Goal: Transaction & Acquisition: Purchase product/service

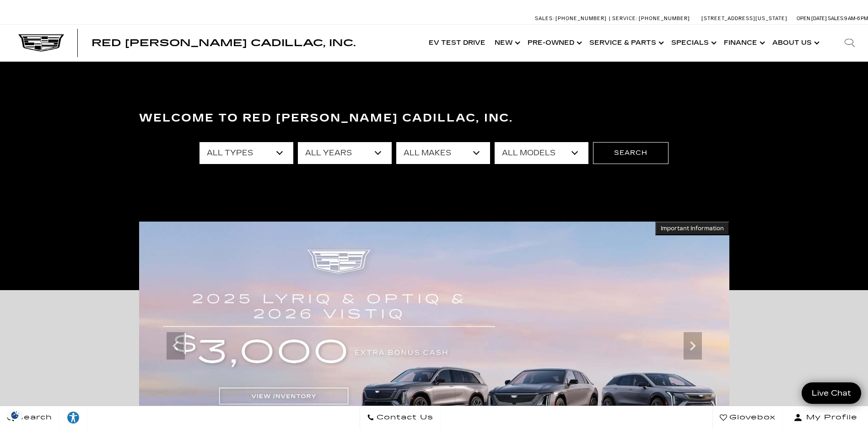
click at [382, 151] on select "All Years 2026 2025 2024 2023 2022 2021 2020 2019 2018 2017 2016 2015 2014" at bounding box center [345, 153] width 94 height 22
select select "2018"
click at [298, 142] on select "All Years 2026 2025 2024 2023 2022 2021 2020 2019 2018 2017 2016 2015 2014" at bounding box center [345, 153] width 94 height 22
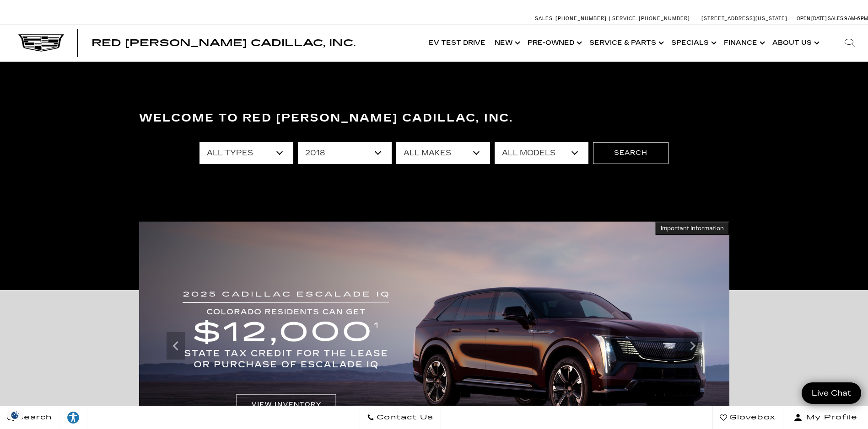
click at [575, 154] on select "All Models Escalade Grand Cherokee XT5" at bounding box center [541, 153] width 94 height 22
select select "XT5"
click at [494, 142] on select "All Models Escalade Grand Cherokee XT5" at bounding box center [541, 153] width 94 height 22
click at [604, 150] on button "Search" at bounding box center [630, 153] width 75 height 22
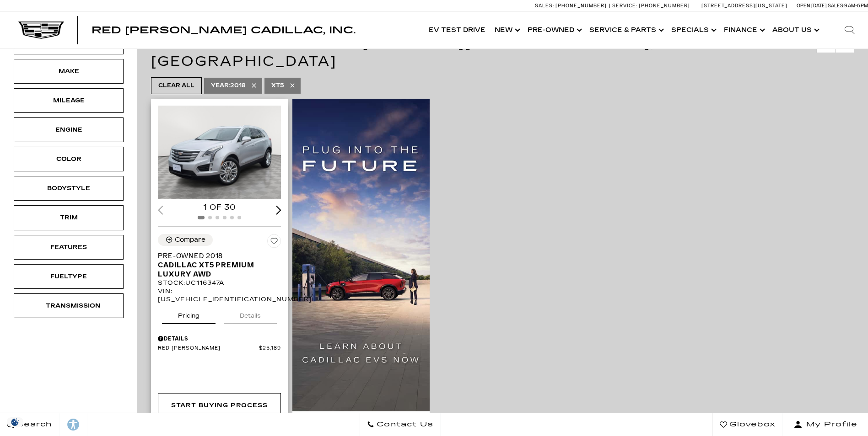
click at [213, 129] on img "1 / 2" at bounding box center [220, 152] width 124 height 93
click at [239, 127] on img "1 / 2" at bounding box center [220, 152] width 124 height 93
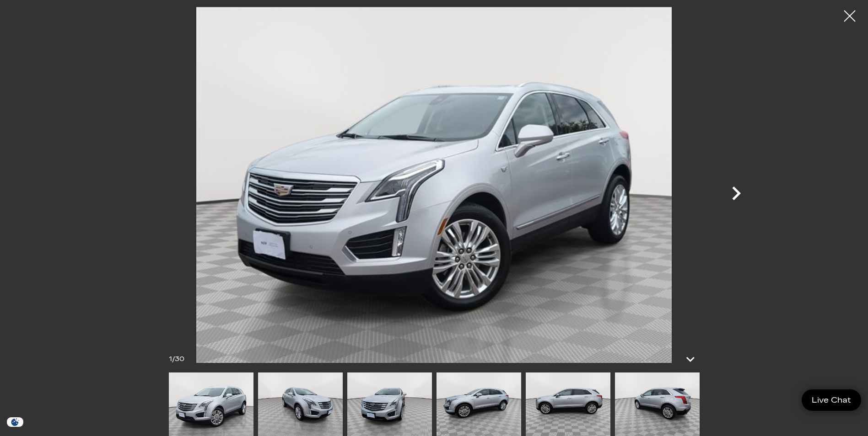
click at [732, 198] on icon "Next" at bounding box center [735, 193] width 27 height 27
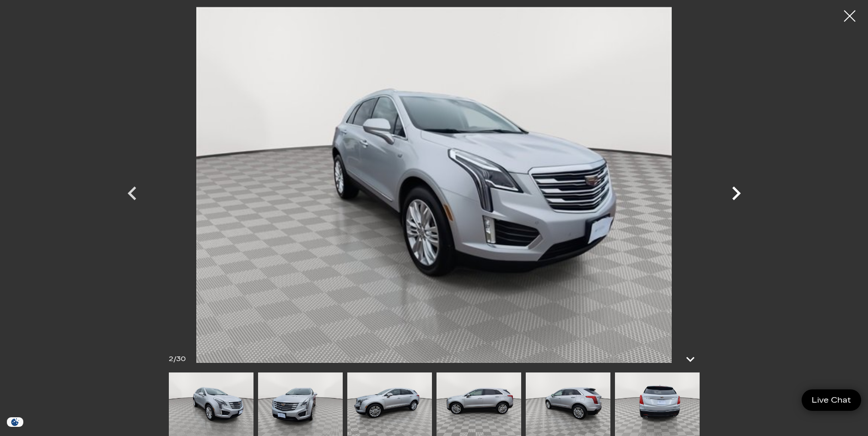
click at [733, 197] on icon "Next" at bounding box center [735, 193] width 27 height 27
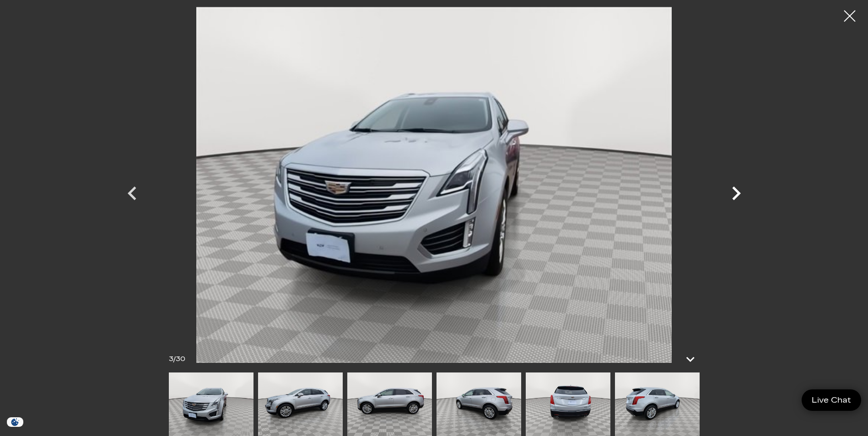
click at [734, 195] on icon "Next" at bounding box center [735, 193] width 27 height 27
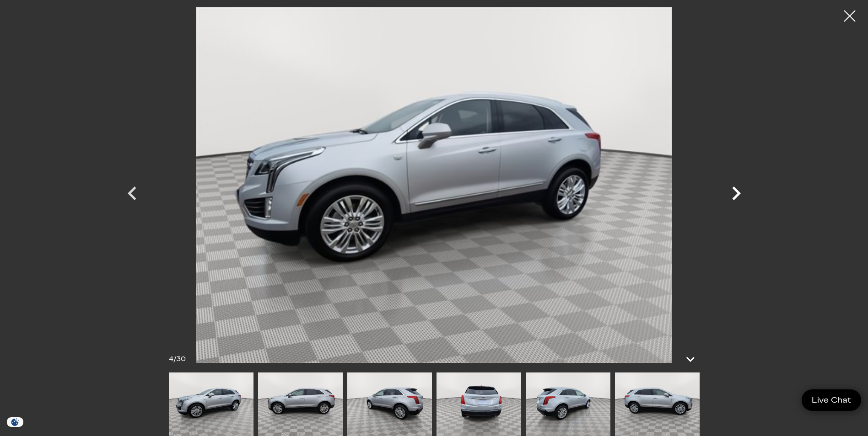
click at [734, 195] on icon "Next" at bounding box center [735, 193] width 27 height 27
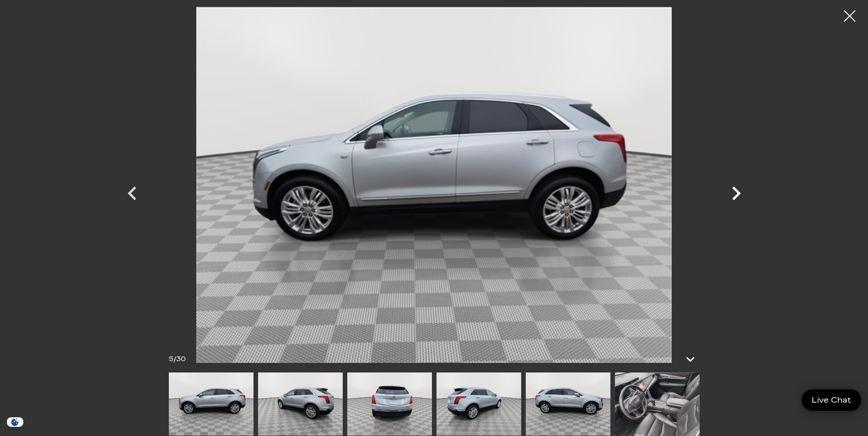
click at [734, 195] on icon "Next" at bounding box center [735, 193] width 27 height 27
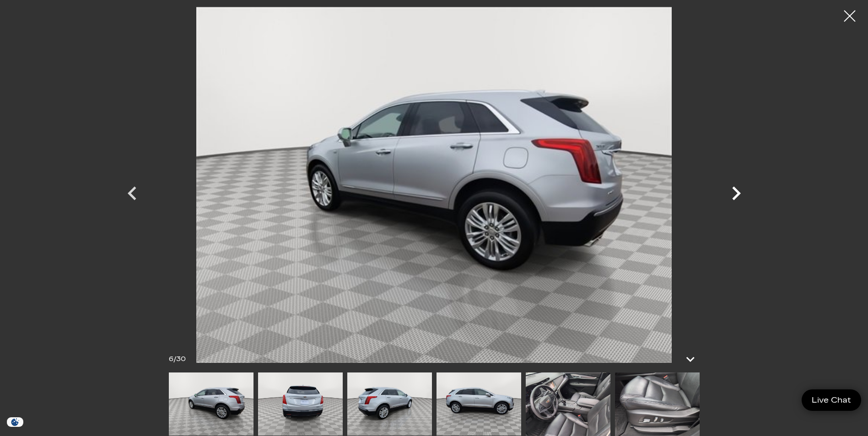
click at [735, 195] on icon "Next" at bounding box center [735, 193] width 27 height 27
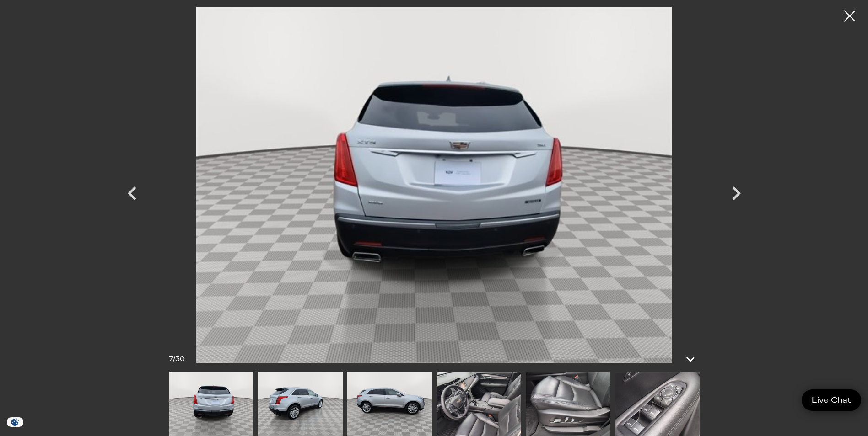
click at [470, 406] on img at bounding box center [478, 405] width 85 height 64
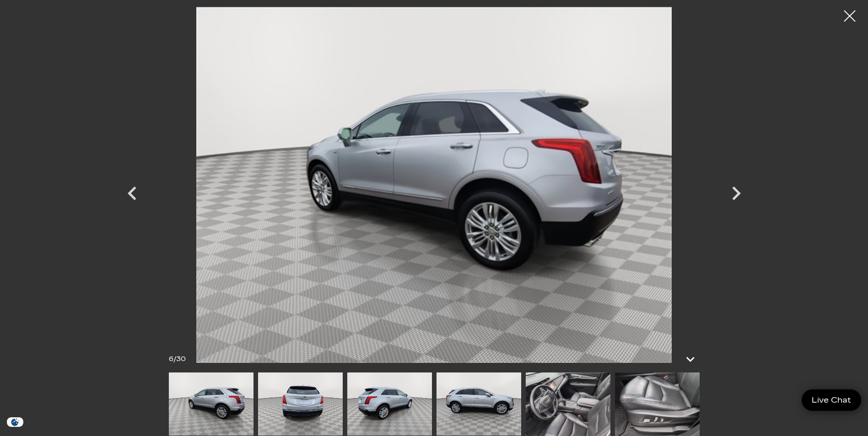
click at [596, 410] on img at bounding box center [568, 405] width 85 height 64
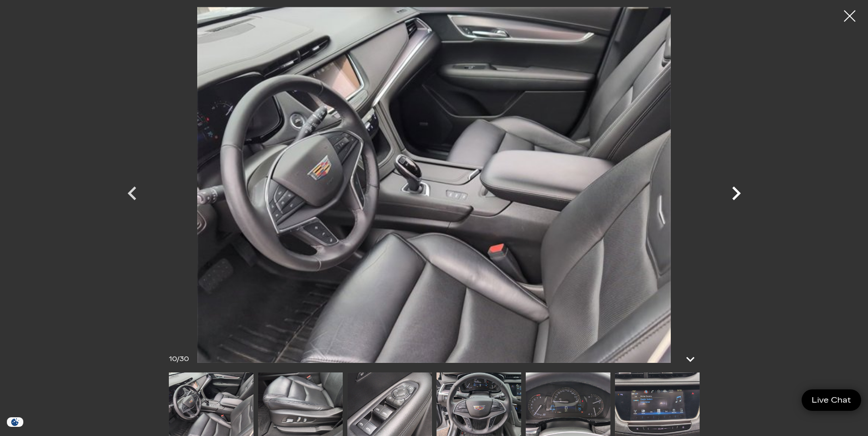
click at [730, 194] on icon "Next" at bounding box center [735, 193] width 27 height 27
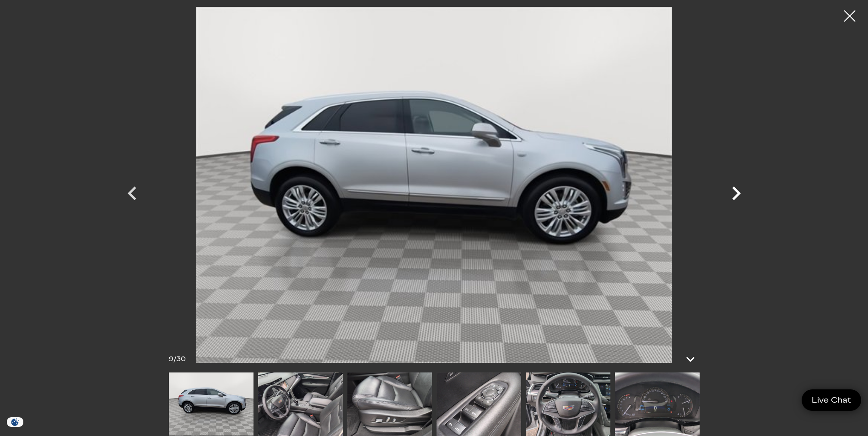
click at [743, 191] on icon "Next" at bounding box center [735, 193] width 27 height 27
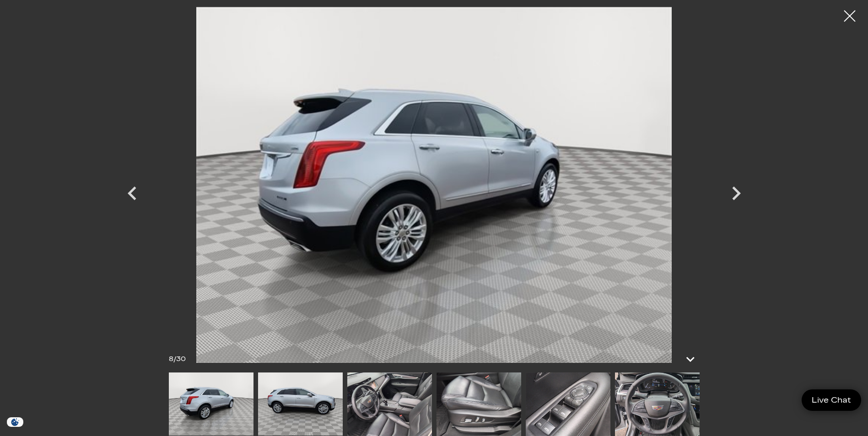
click at [649, 406] on img at bounding box center [657, 405] width 85 height 64
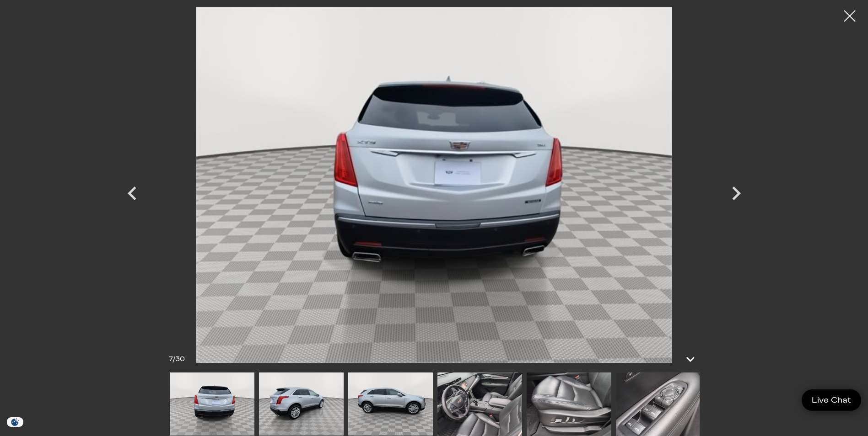
click at [662, 403] on img at bounding box center [658, 405] width 85 height 64
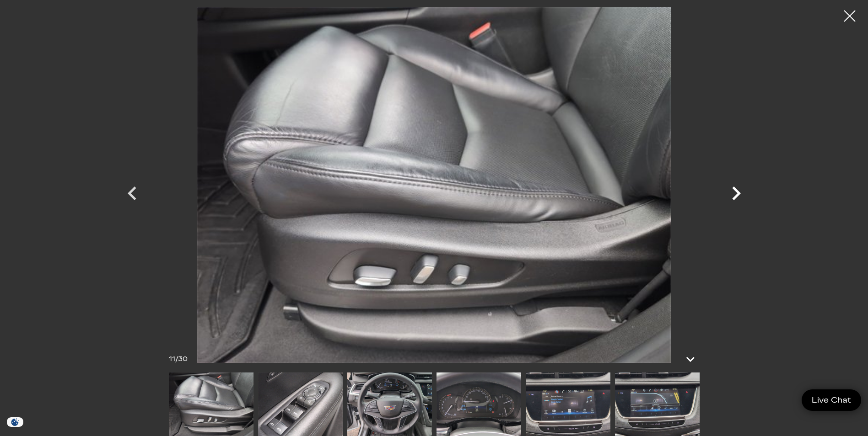
click at [729, 195] on icon "Next" at bounding box center [735, 193] width 27 height 27
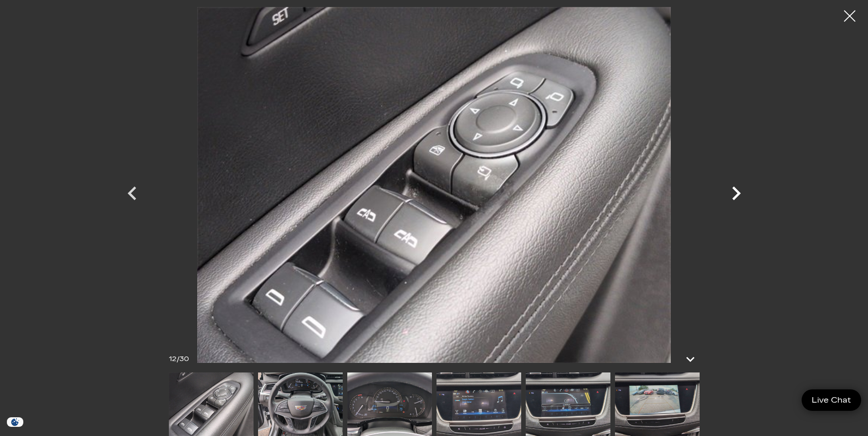
click at [729, 195] on icon "Next" at bounding box center [735, 193] width 27 height 27
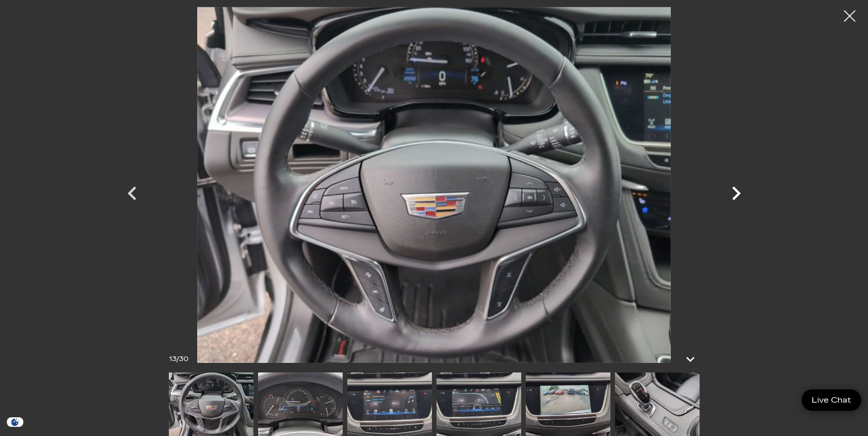
click at [729, 195] on icon "Next" at bounding box center [735, 193] width 27 height 27
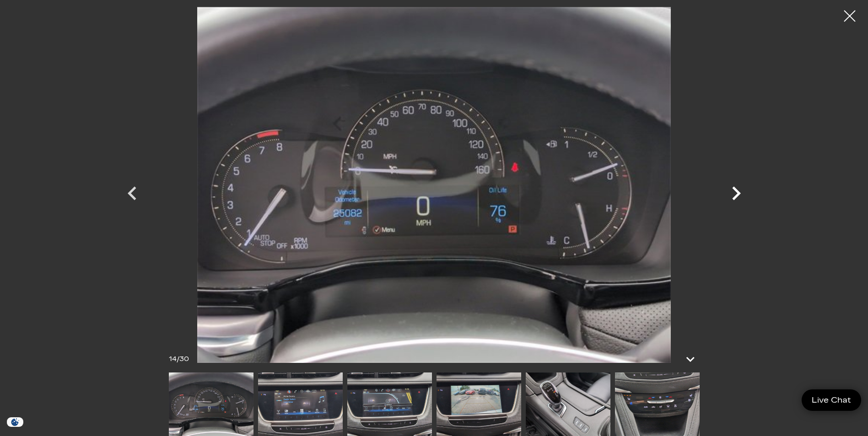
click at [729, 195] on icon "Next" at bounding box center [735, 193] width 27 height 27
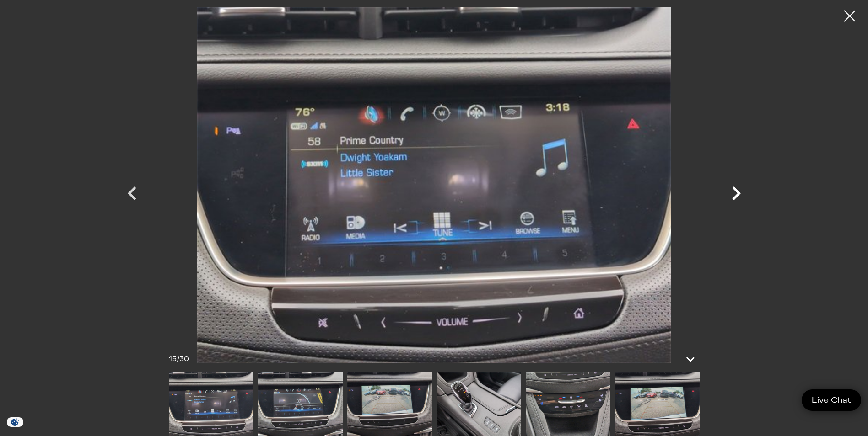
click at [729, 195] on icon "Next" at bounding box center [735, 193] width 27 height 27
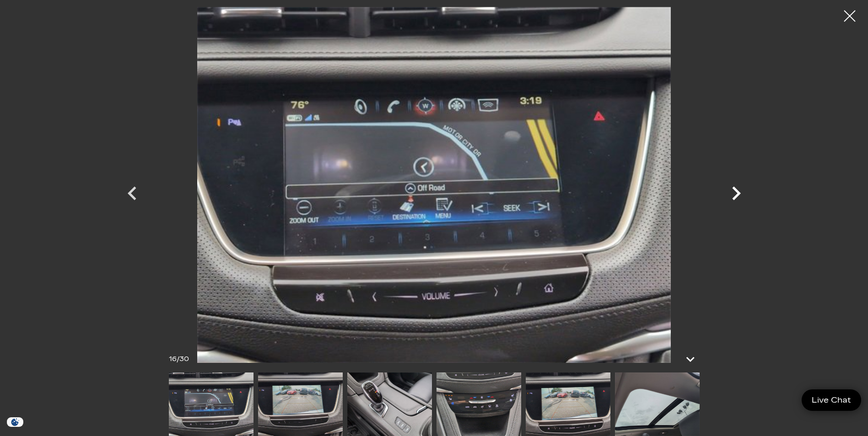
click at [729, 196] on icon "Next" at bounding box center [735, 193] width 27 height 27
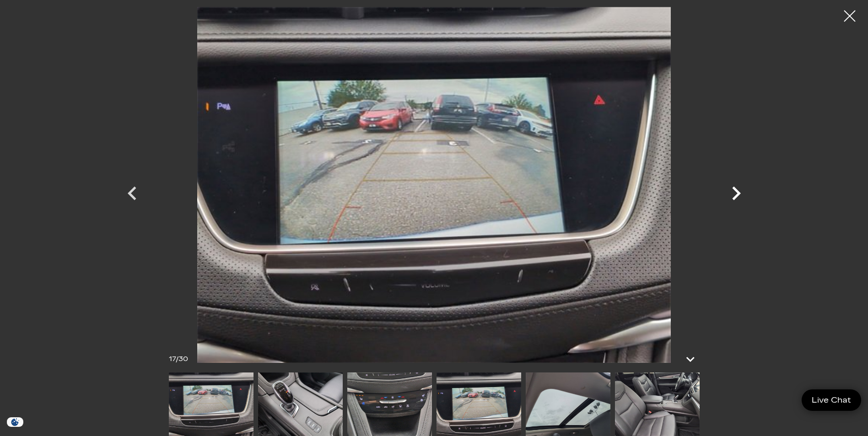
click at [729, 195] on icon "Next" at bounding box center [735, 193] width 27 height 27
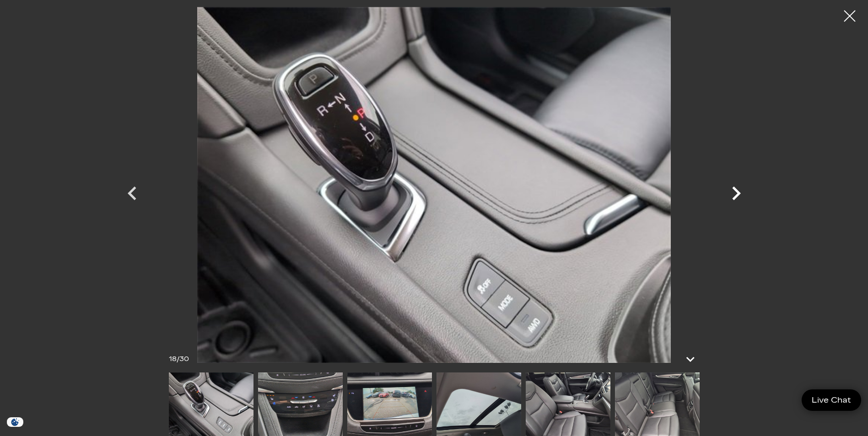
click at [730, 193] on icon "Next" at bounding box center [735, 193] width 27 height 27
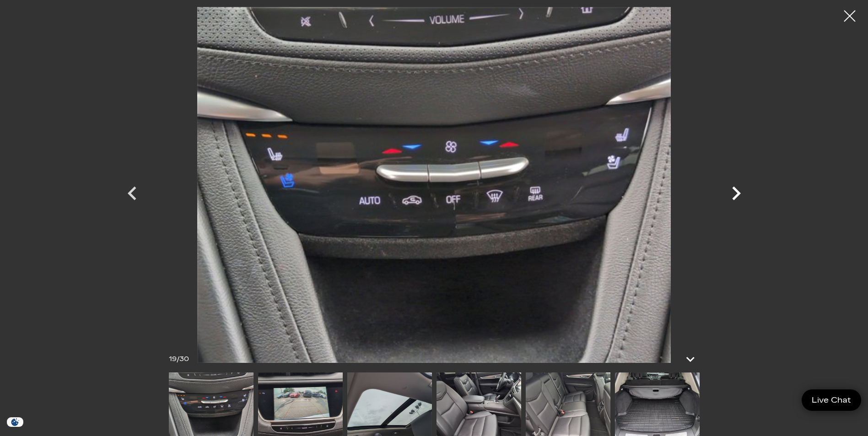
click at [730, 192] on icon "Next" at bounding box center [735, 193] width 27 height 27
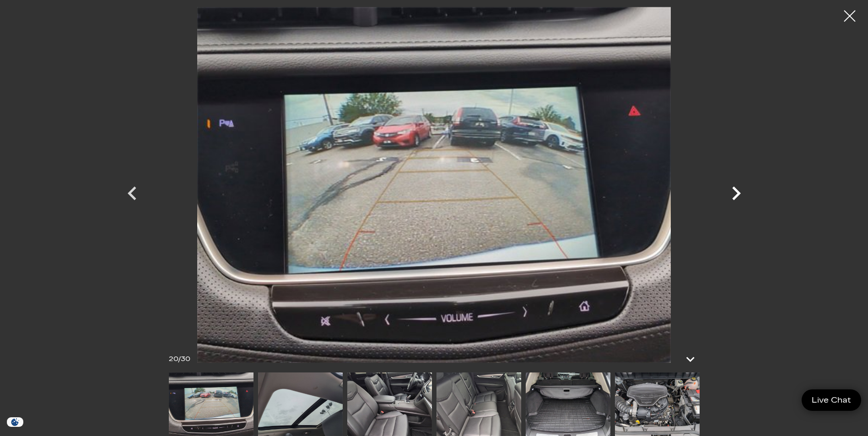
click at [730, 191] on icon "Next" at bounding box center [735, 193] width 27 height 27
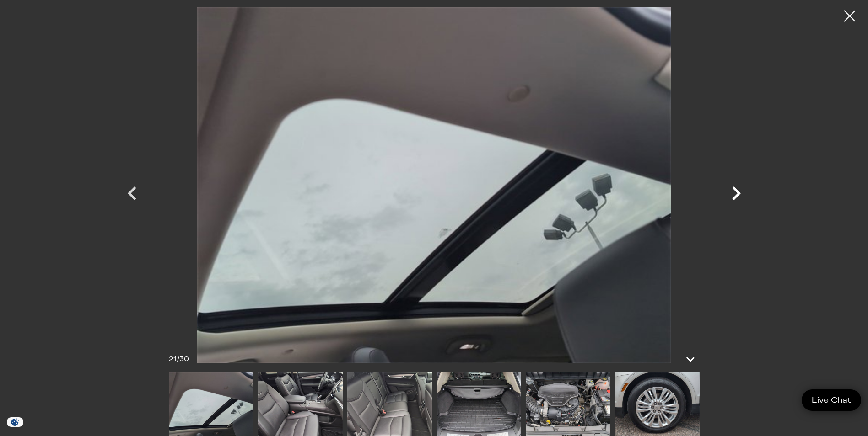
click at [731, 192] on icon "Next" at bounding box center [735, 193] width 27 height 27
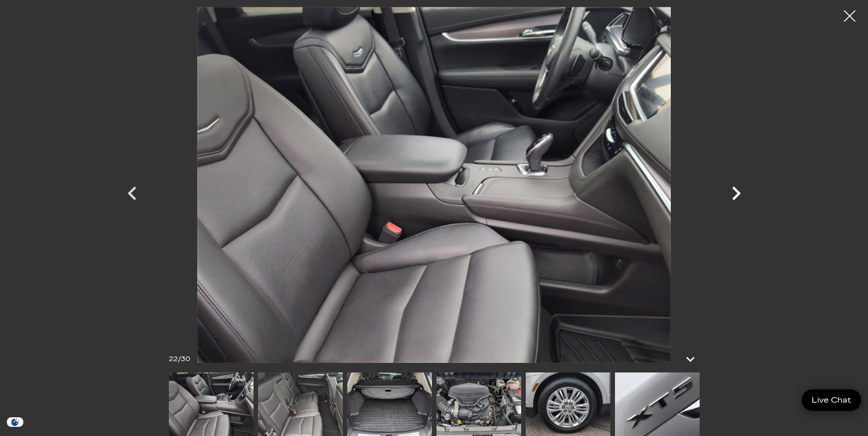
click at [731, 194] on icon "Next" at bounding box center [735, 193] width 27 height 27
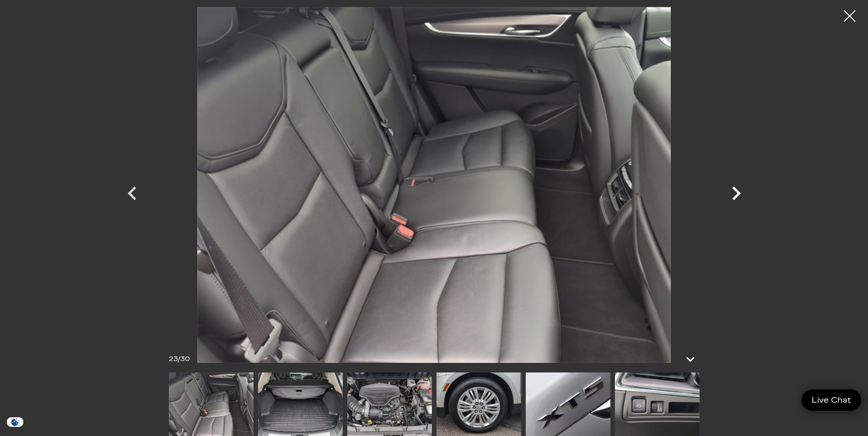
click at [731, 193] on icon "Next" at bounding box center [735, 193] width 27 height 27
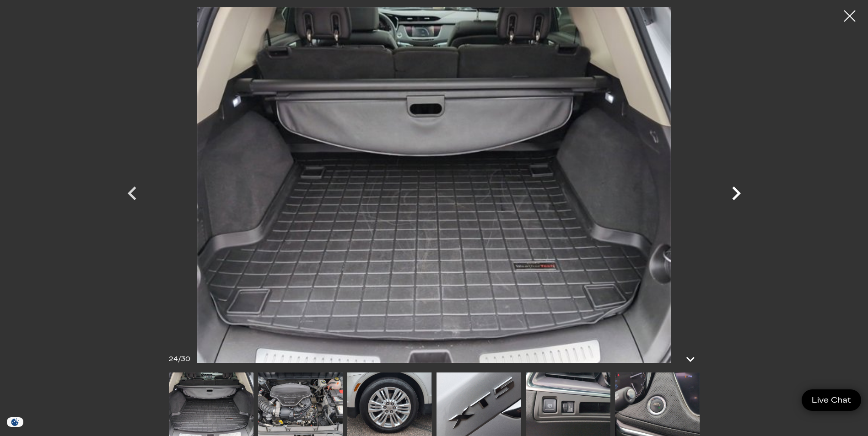
click at [724, 188] on icon "Next" at bounding box center [735, 193] width 27 height 27
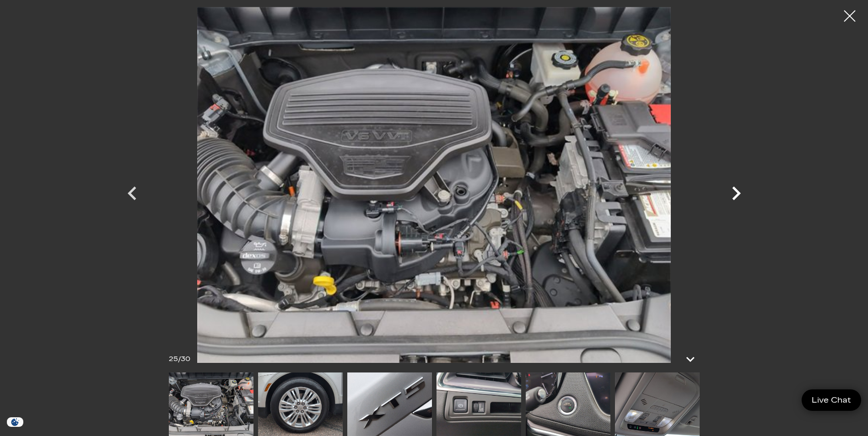
click at [724, 188] on icon "Next" at bounding box center [735, 193] width 27 height 27
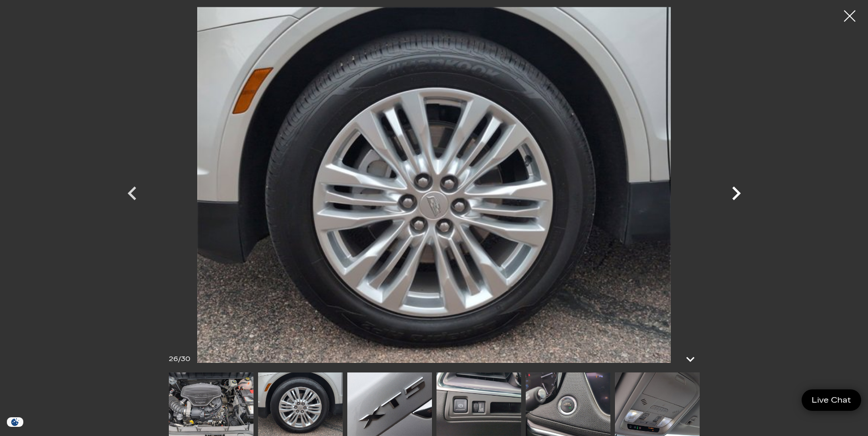
click at [724, 187] on icon "Next" at bounding box center [735, 193] width 27 height 27
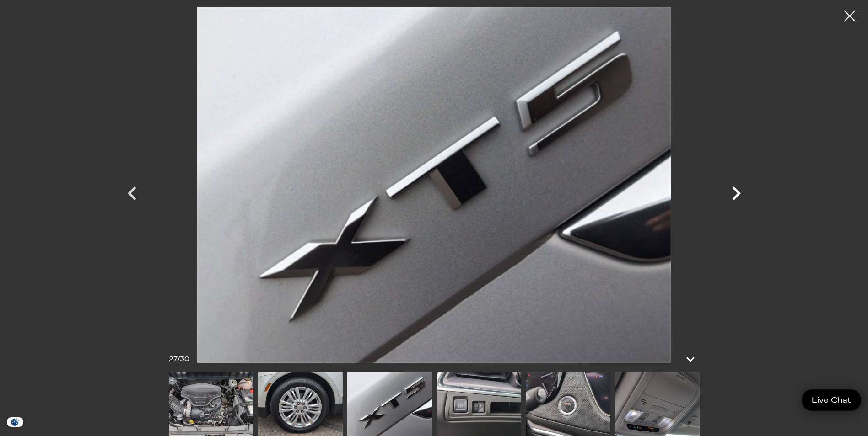
click at [724, 187] on icon "Next" at bounding box center [735, 193] width 27 height 27
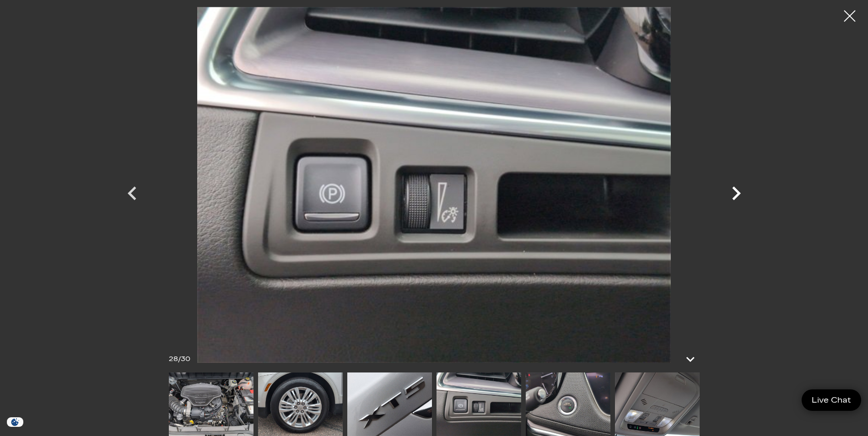
click at [724, 185] on icon "Next" at bounding box center [735, 193] width 27 height 27
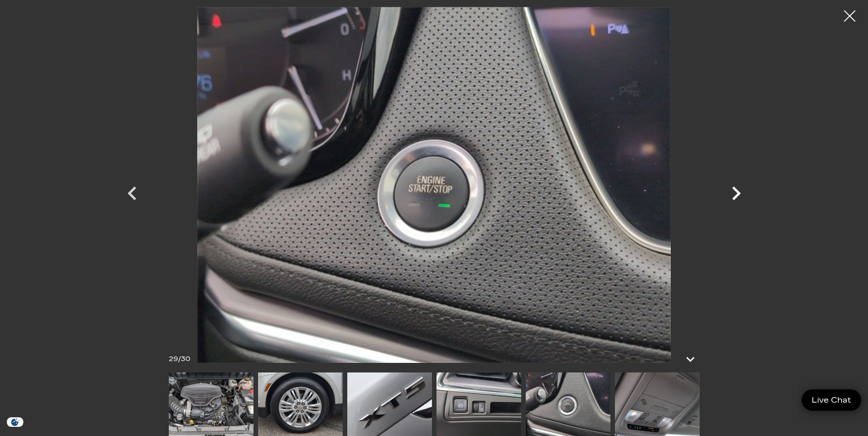
click at [724, 185] on icon "Next" at bounding box center [735, 193] width 27 height 27
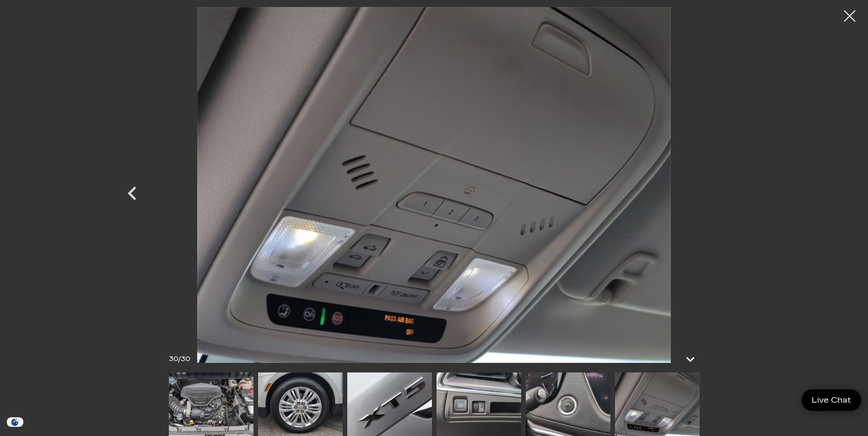
click at [724, 185] on div at bounding box center [434, 185] width 640 height 356
click at [853, 15] on div at bounding box center [849, 16] width 23 height 23
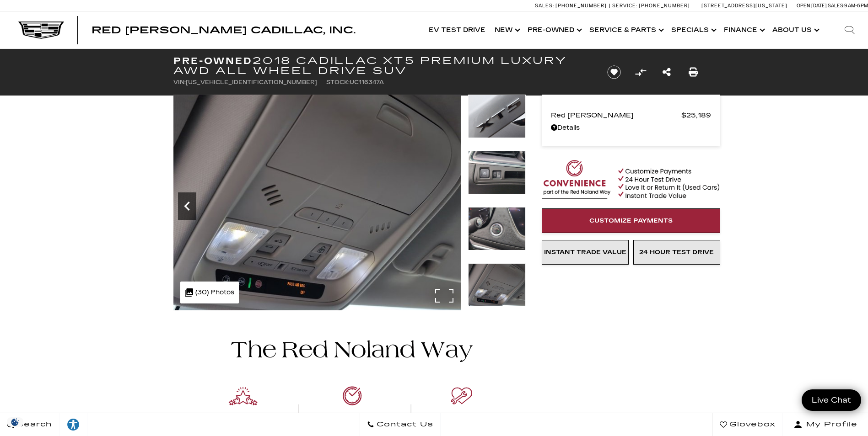
click at [182, 204] on icon "Previous" at bounding box center [187, 206] width 18 height 18
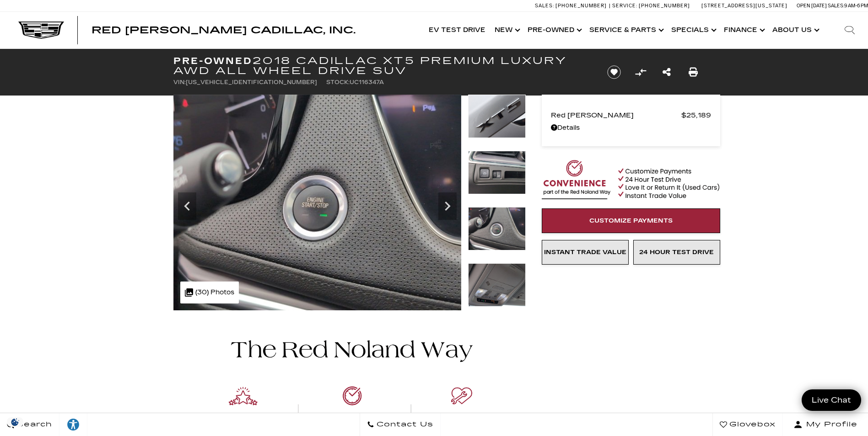
click at [486, 117] on img at bounding box center [497, 116] width 58 height 43
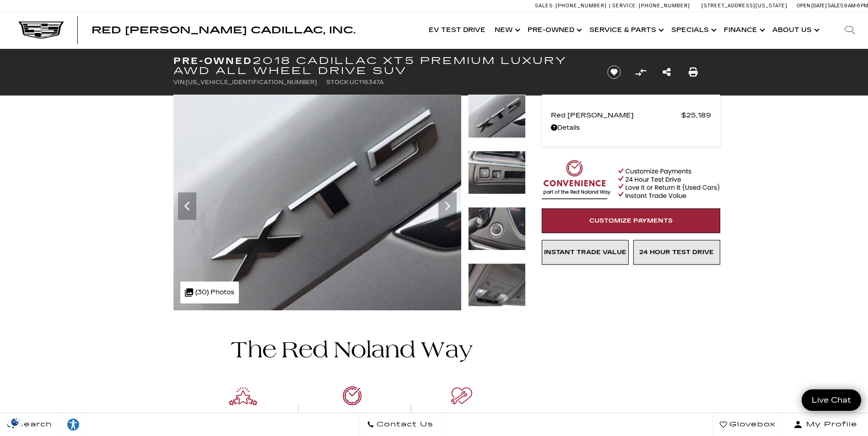
click at [487, 118] on img at bounding box center [497, 116] width 58 height 43
click at [233, 300] on div ".cls-1, .cls-3 { fill: #c50033; } .cls-1 { clip-rule: evenodd; } .cls-2 { clip-…" at bounding box center [209, 293] width 59 height 22
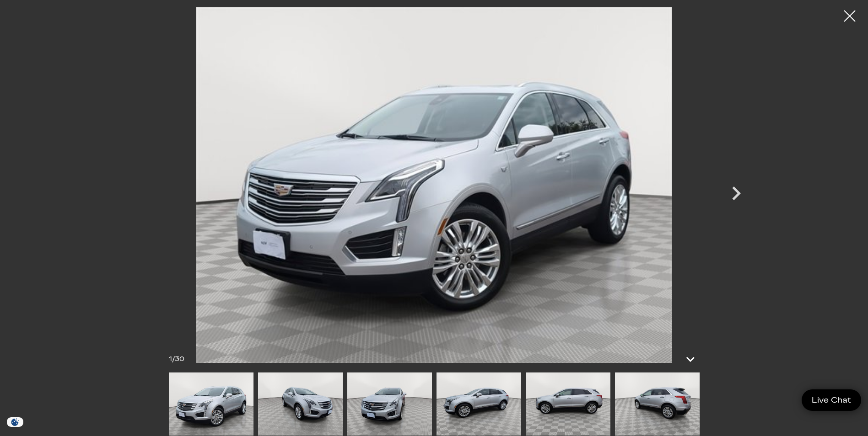
click at [468, 397] on img at bounding box center [478, 405] width 85 height 64
click at [470, 397] on img at bounding box center [478, 405] width 85 height 64
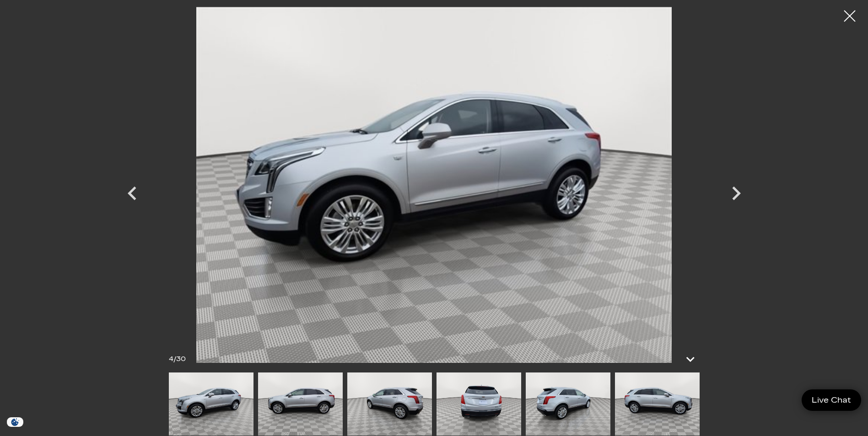
click at [432, 397] on div at bounding box center [166, 405] width 531 height 64
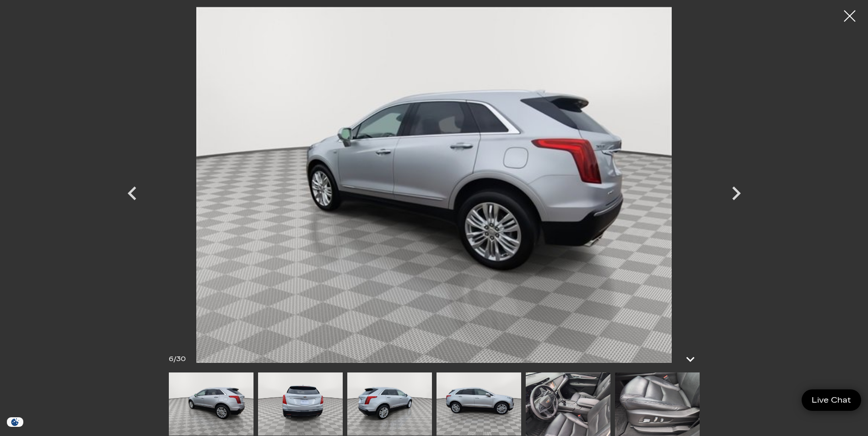
click at [204, 407] on img at bounding box center [211, 405] width 85 height 64
click at [474, 407] on img at bounding box center [478, 405] width 85 height 64
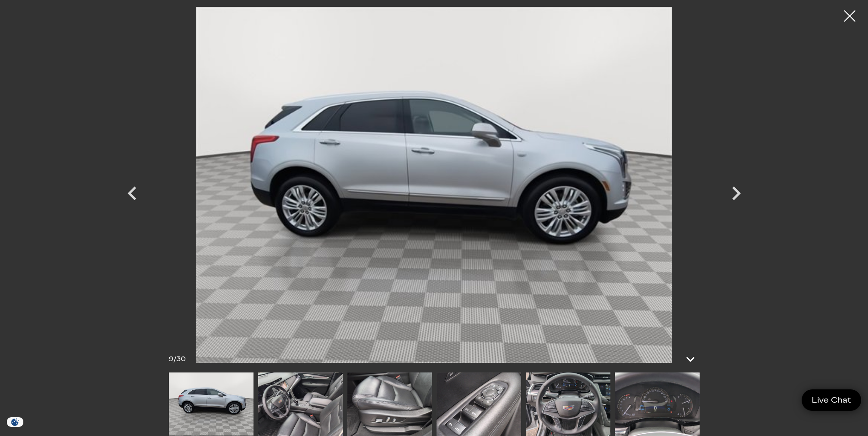
click at [853, 12] on div at bounding box center [849, 16] width 23 height 23
